Goal: Transaction & Acquisition: Purchase product/service

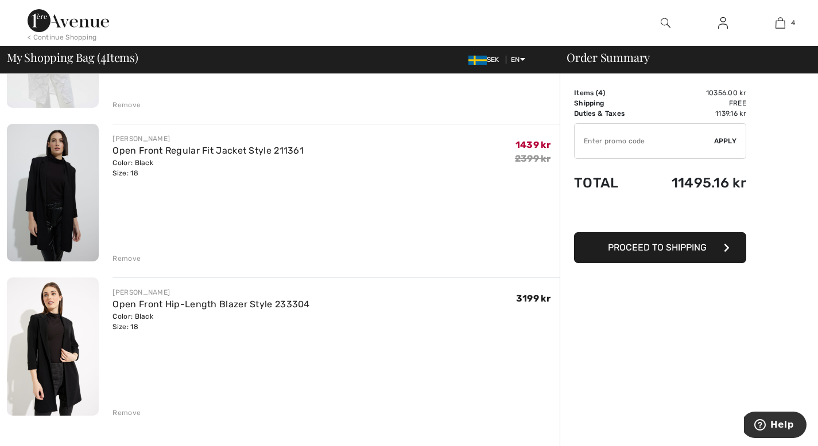
scroll to position [359, 0]
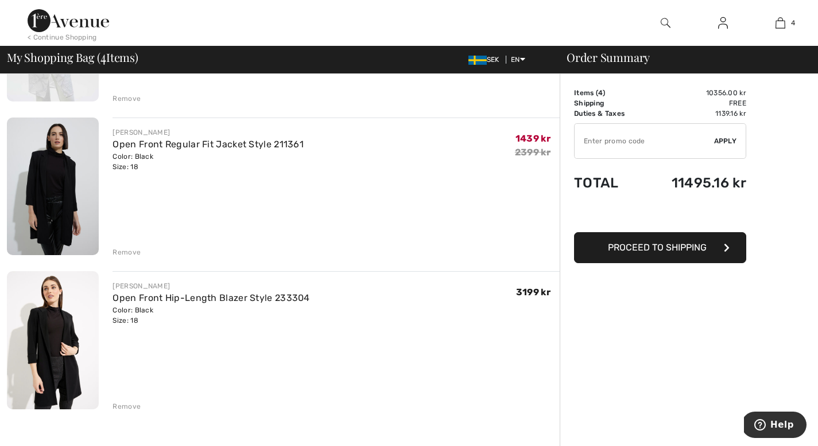
click at [113, 405] on div "Remove" at bounding box center [126, 407] width 28 height 10
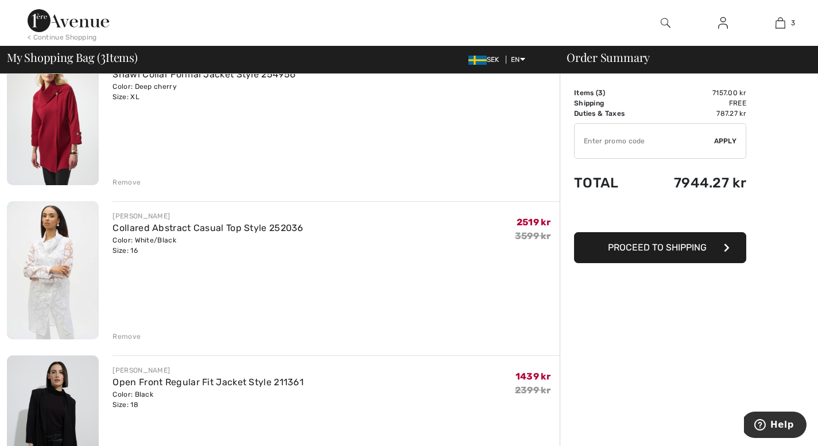
scroll to position [112, 0]
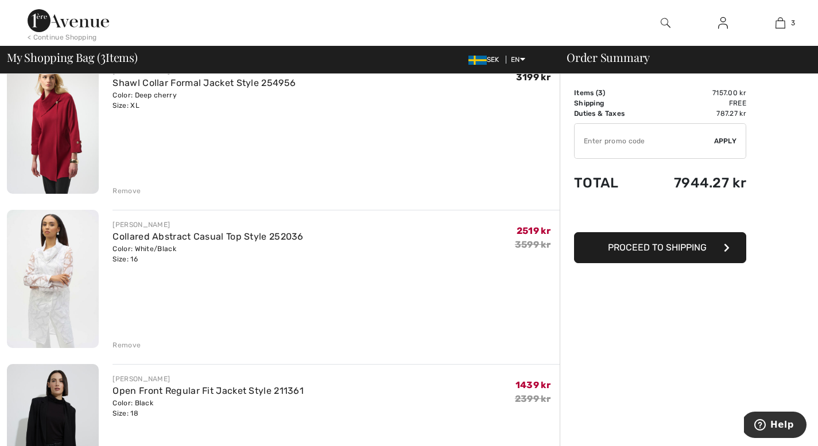
click at [84, 299] on img at bounding box center [53, 279] width 92 height 138
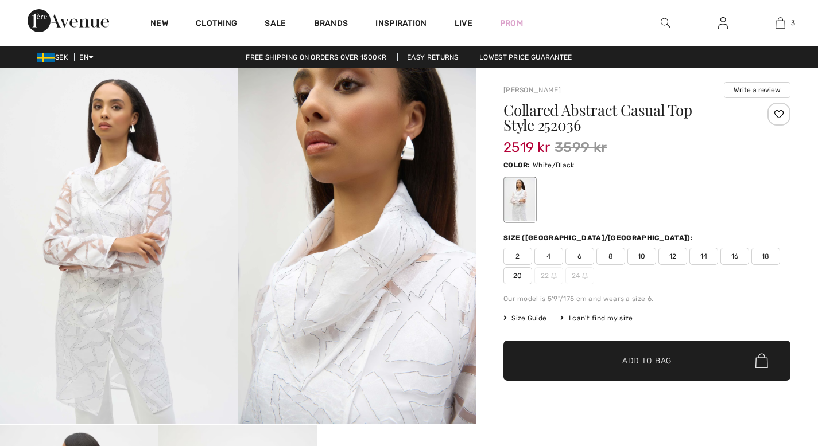
click at [766, 262] on span "18" at bounding box center [765, 256] width 29 height 17
click at [697, 357] on span "✔ Added to Bag Add to Bag" at bounding box center [646, 361] width 287 height 40
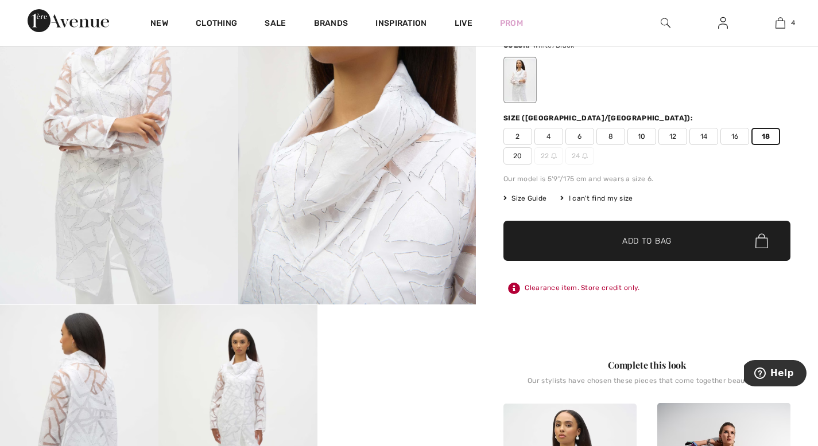
scroll to position [116, 0]
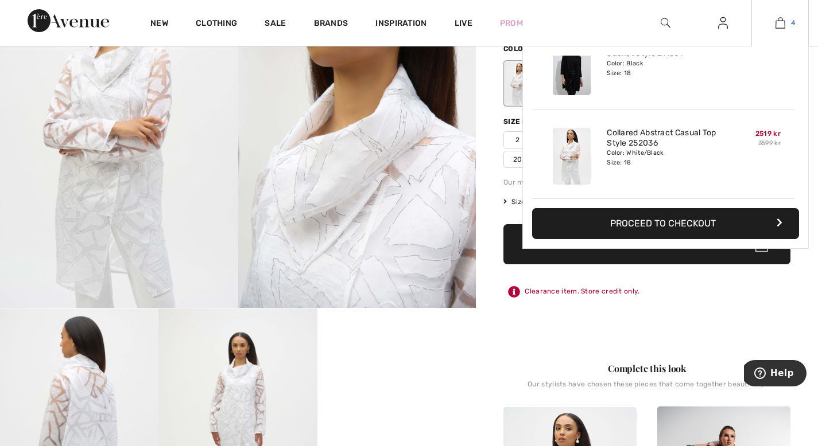
click at [786, 28] on link "4" at bounding box center [780, 23] width 56 height 14
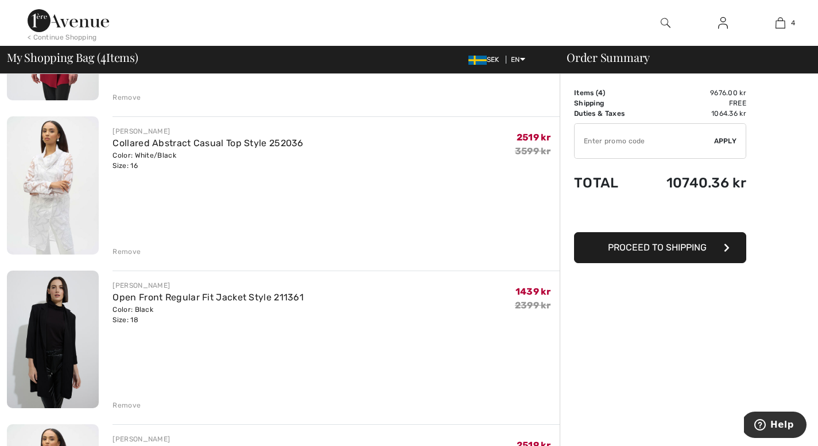
scroll to position [206, 0]
click at [132, 247] on div "Remove" at bounding box center [126, 251] width 28 height 10
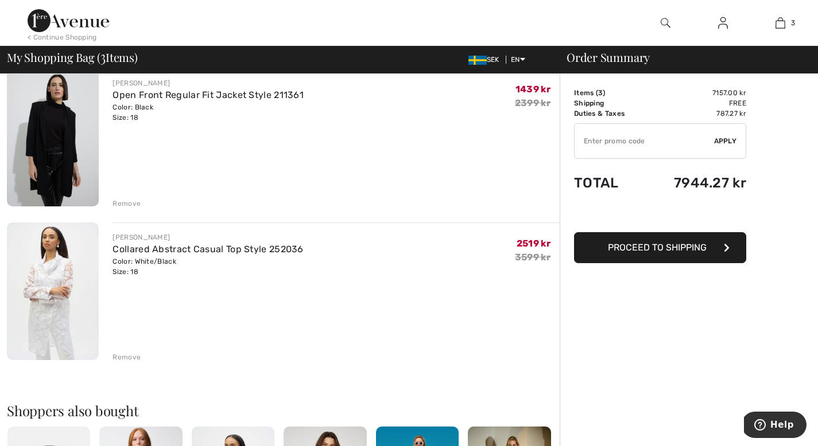
scroll to position [254, 0]
click at [123, 353] on div "Remove" at bounding box center [126, 357] width 28 height 10
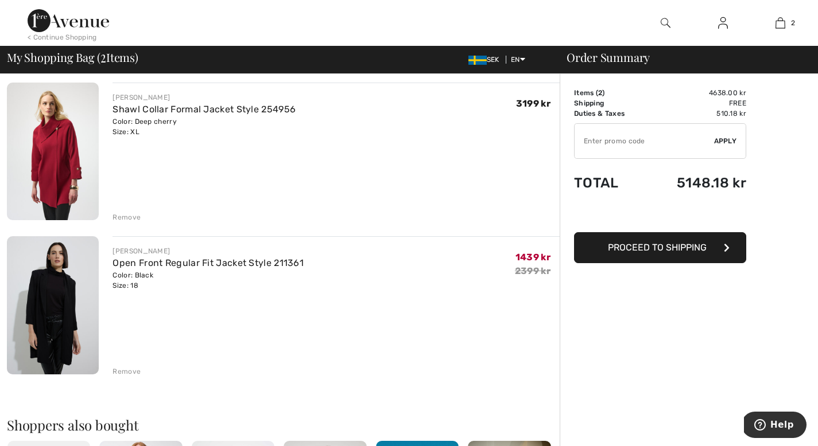
scroll to position [85, 0]
